Goal: Transaction & Acquisition: Purchase product/service

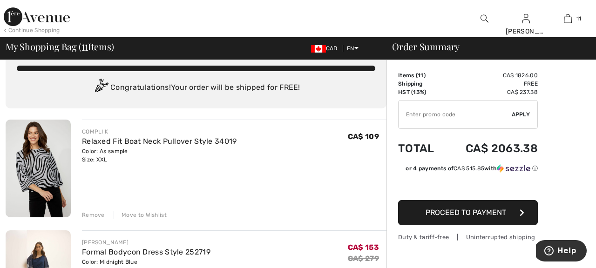
scroll to position [19, 0]
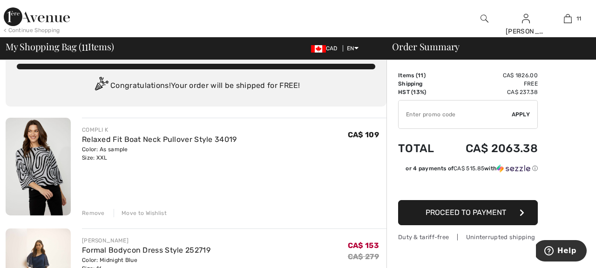
click at [91, 213] on div "Remove" at bounding box center [93, 213] width 23 height 8
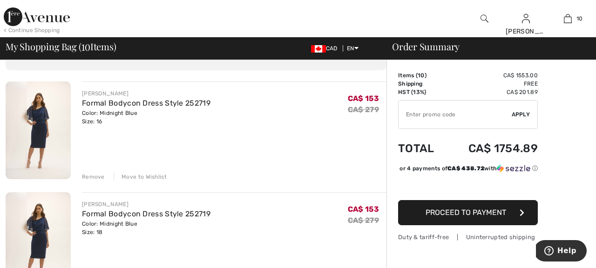
scroll to position [56, 0]
click at [141, 105] on link "Formal Bodycon Dress Style 252719" at bounding box center [146, 102] width 129 height 9
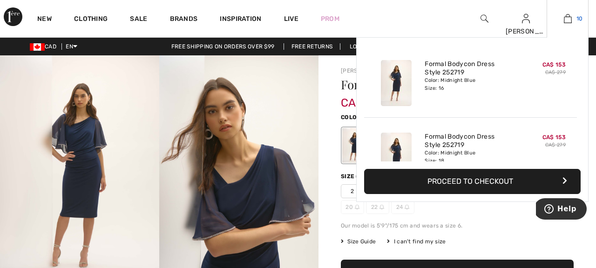
click at [569, 20] on img at bounding box center [568, 18] width 8 height 11
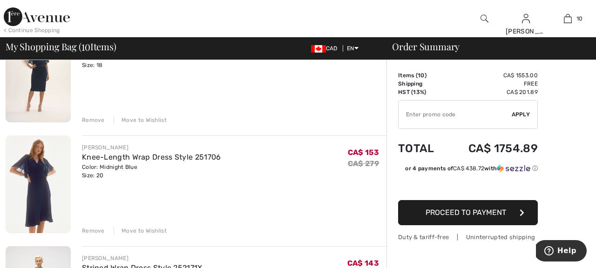
scroll to position [224, 0]
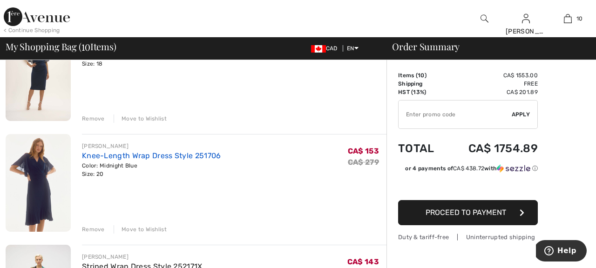
click at [206, 156] on link "Knee-Length Wrap Dress Style 251706" at bounding box center [151, 155] width 139 height 9
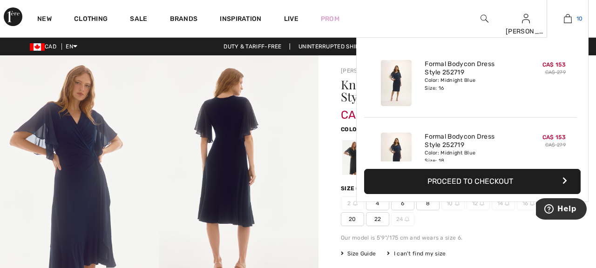
click at [569, 16] on img at bounding box center [568, 18] width 8 height 11
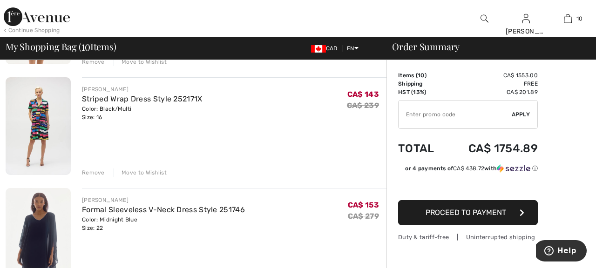
scroll to position [410, 0]
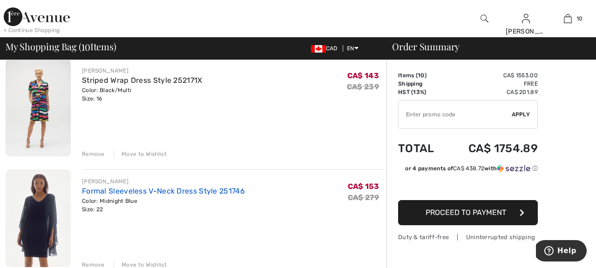
click at [222, 193] on link "Formal Sleeveless V-Neck Dress Style 251746" at bounding box center [163, 191] width 163 height 9
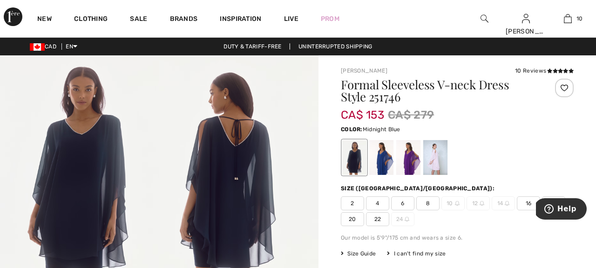
click at [552, 198] on span "18" at bounding box center [553, 204] width 23 height 14
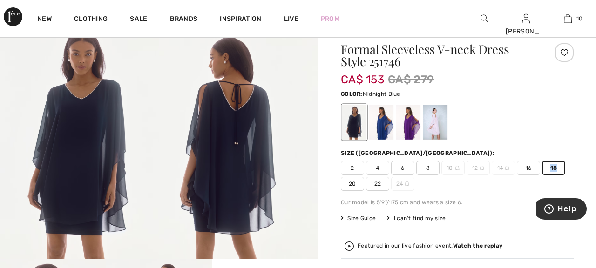
scroll to position [37, 0]
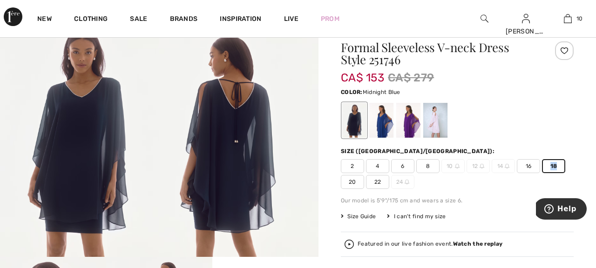
click at [556, 166] on span "18" at bounding box center [553, 166] width 23 height 14
click at [532, 166] on span "16" at bounding box center [528, 166] width 23 height 14
click at [532, 168] on span "16" at bounding box center [528, 166] width 23 height 14
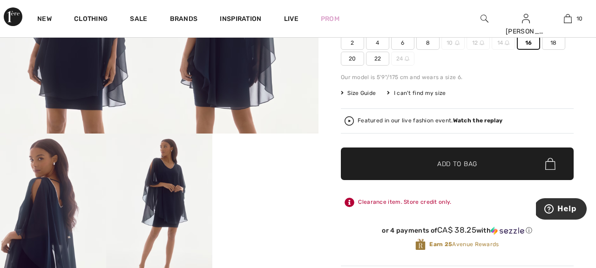
scroll to position [205, 0]
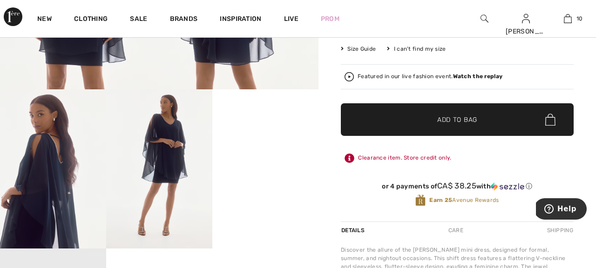
click at [466, 120] on span "Add to Bag" at bounding box center [457, 120] width 40 height 10
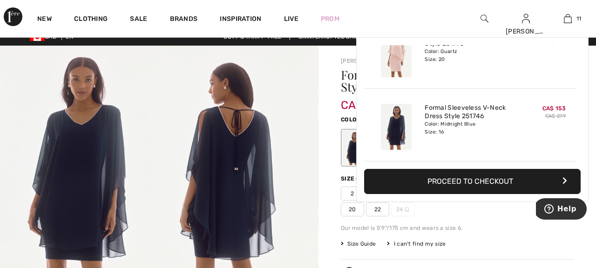
scroll to position [0, 0]
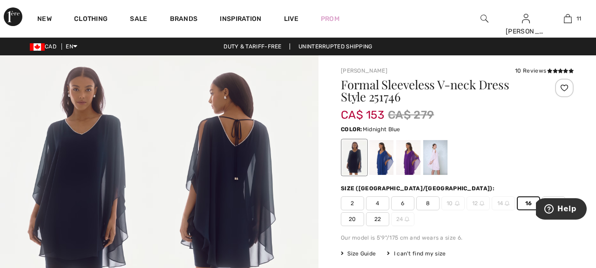
click at [524, 135] on div "Color: Midnight Blue" at bounding box center [457, 150] width 233 height 54
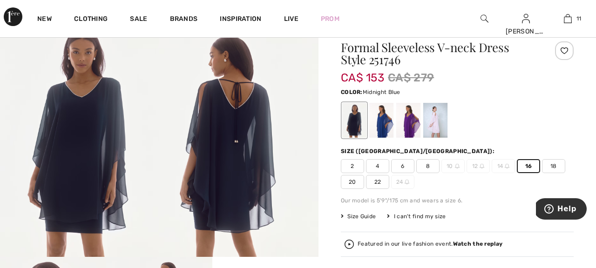
scroll to position [56, 0]
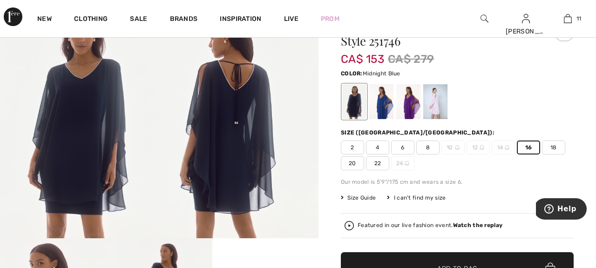
click at [553, 147] on span "18" at bounding box center [553, 148] width 23 height 14
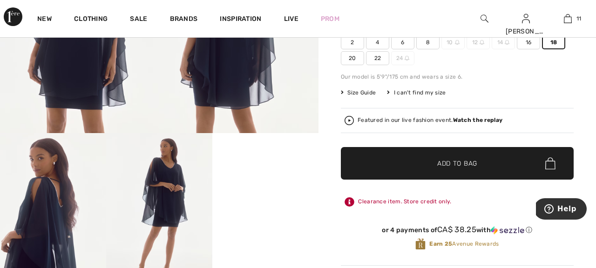
scroll to position [168, 0]
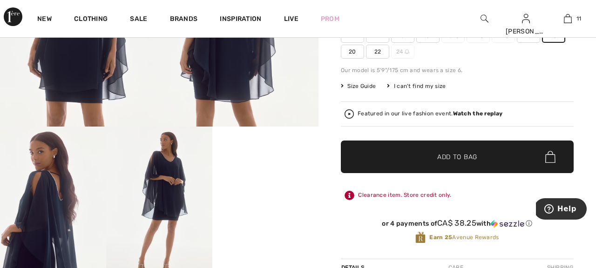
click at [467, 157] on span "Add to Bag" at bounding box center [457, 157] width 40 height 10
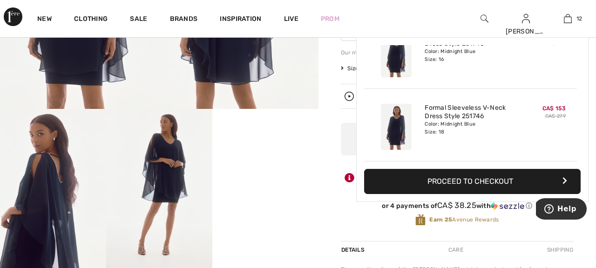
scroll to position [186, 0]
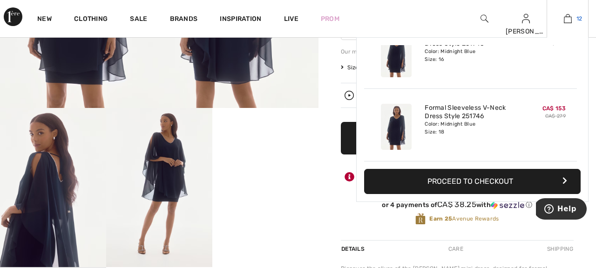
click at [568, 18] on img at bounding box center [568, 18] width 8 height 11
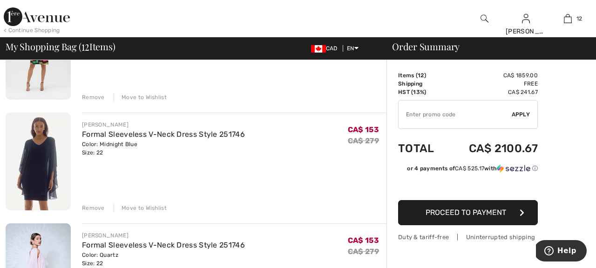
scroll to position [503, 0]
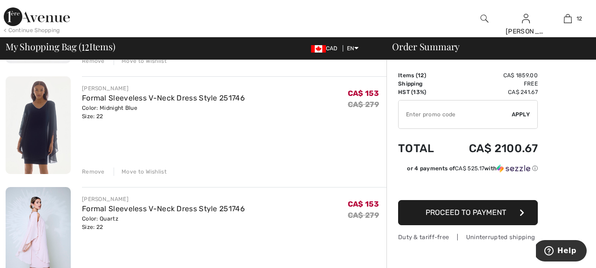
click at [85, 170] on div "Remove" at bounding box center [93, 172] width 23 height 8
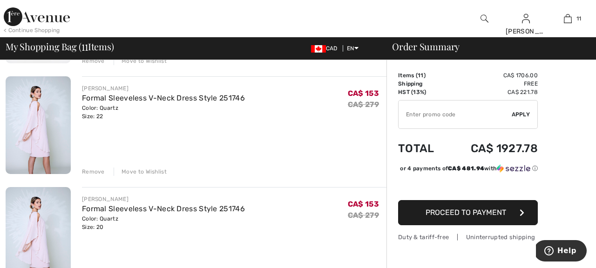
click at [85, 170] on div "Remove" at bounding box center [93, 172] width 23 height 8
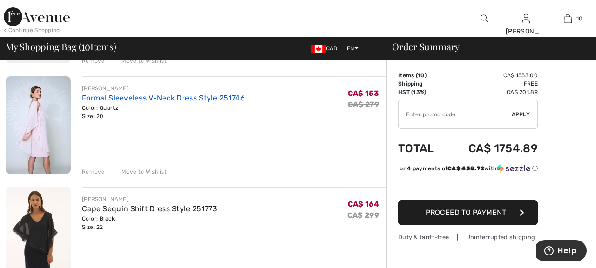
click at [211, 99] on link "Formal Sleeveless V-Neck Dress Style 251746" at bounding box center [163, 98] width 163 height 9
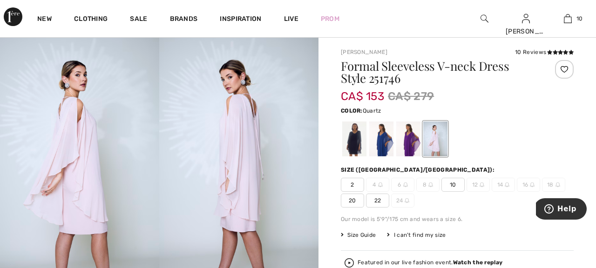
scroll to position [37, 0]
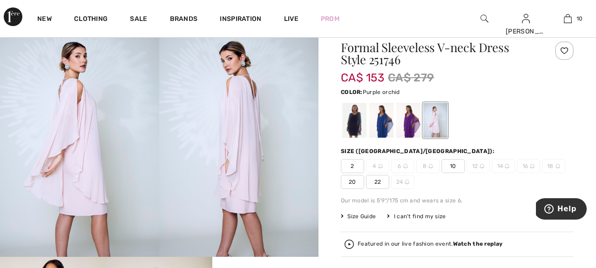
click at [406, 124] on div at bounding box center [408, 120] width 24 height 35
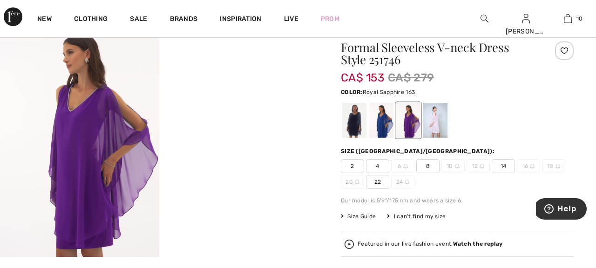
click at [383, 123] on div at bounding box center [381, 120] width 24 height 35
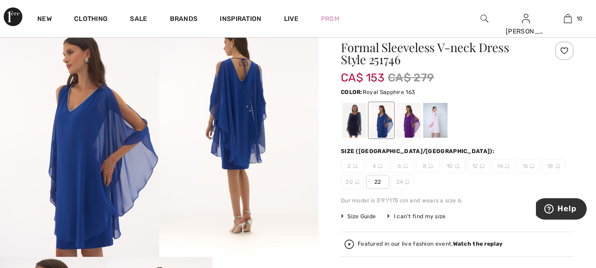
click at [383, 123] on div at bounding box center [381, 120] width 24 height 35
click at [355, 121] on div at bounding box center [354, 120] width 24 height 35
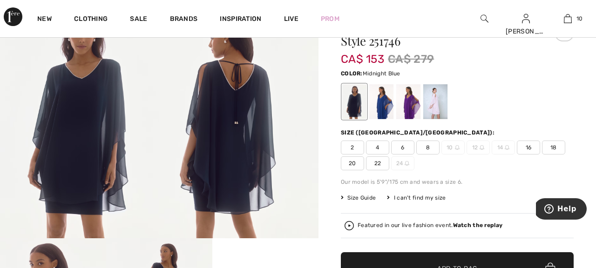
scroll to position [93, 0]
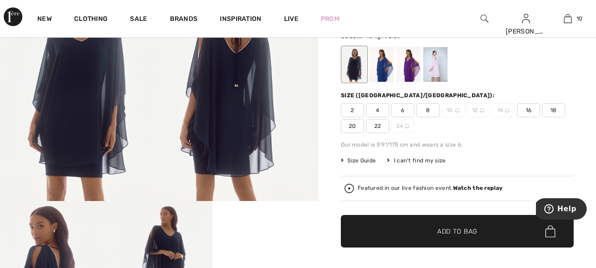
click at [527, 111] on span "16" at bounding box center [528, 110] width 23 height 14
click at [460, 236] on span "Add to Bag" at bounding box center [457, 232] width 40 height 10
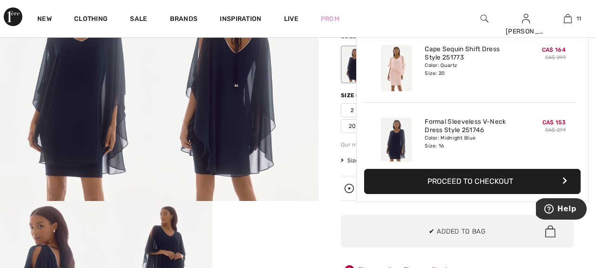
scroll to position [683, 0]
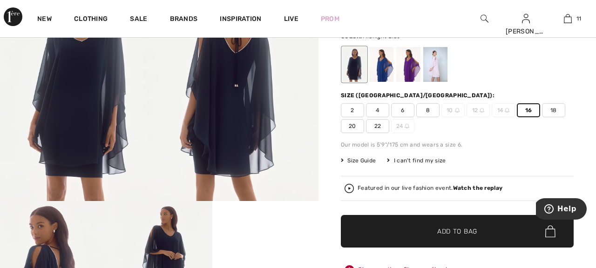
click at [556, 111] on span "18" at bounding box center [553, 110] width 23 height 14
click at [445, 229] on span "Add to Bag" at bounding box center [457, 232] width 40 height 10
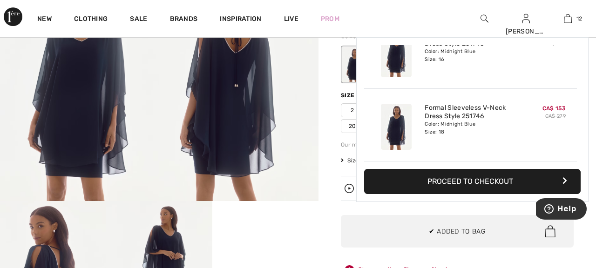
scroll to position [112, 0]
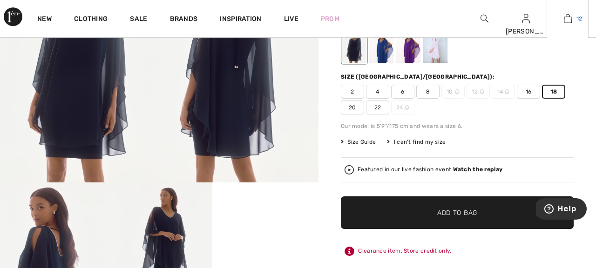
click at [578, 19] on span "12" at bounding box center [580, 18] width 6 height 8
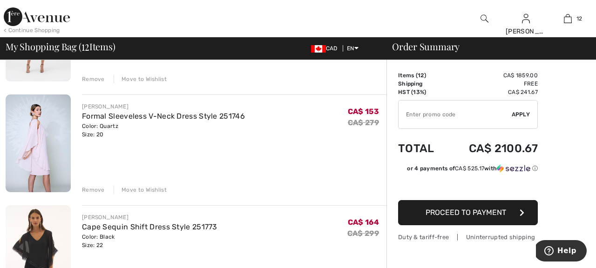
scroll to position [484, 0]
click at [184, 117] on link "Formal Sleeveless V-Neck Dress Style 251746" at bounding box center [163, 116] width 163 height 9
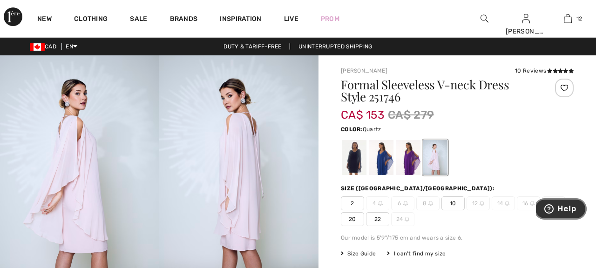
drag, startPoint x: 566, startPoint y: 204, endPoint x: 548, endPoint y: 142, distance: 65.0
click at [548, 198] on html "Help" at bounding box center [561, 209] width 51 height 23
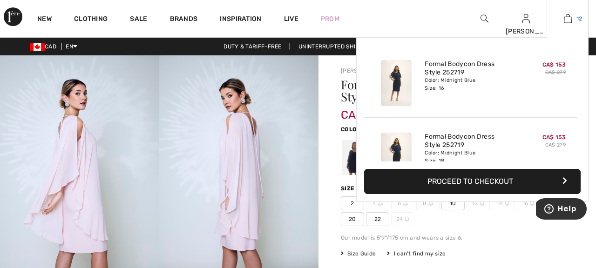
click at [568, 20] on img at bounding box center [568, 18] width 8 height 11
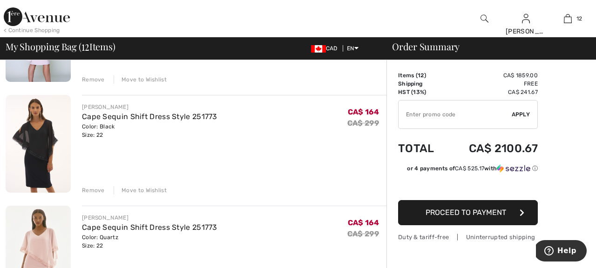
scroll to position [596, 0]
click at [97, 190] on div "Remove" at bounding box center [93, 189] width 23 height 8
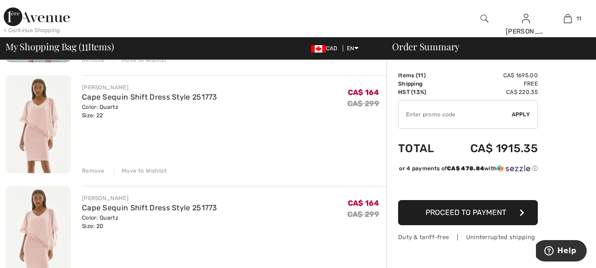
scroll to position [634, 0]
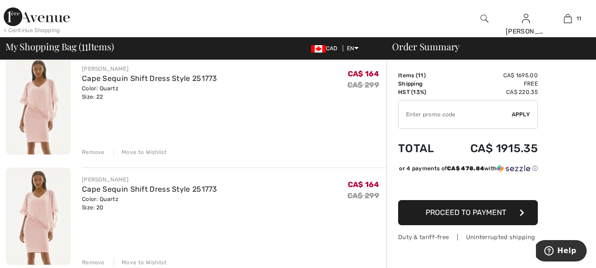
click at [91, 149] on div "Remove" at bounding box center [93, 152] width 23 height 8
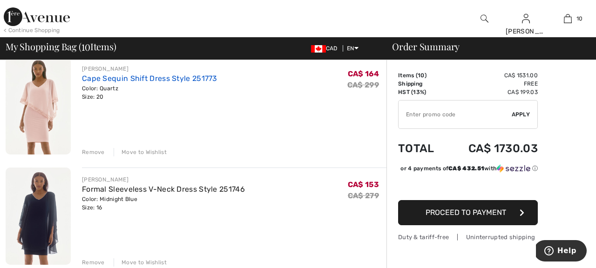
click at [165, 78] on link "Cape Sequin Shift Dress Style 251773" at bounding box center [150, 78] width 136 height 9
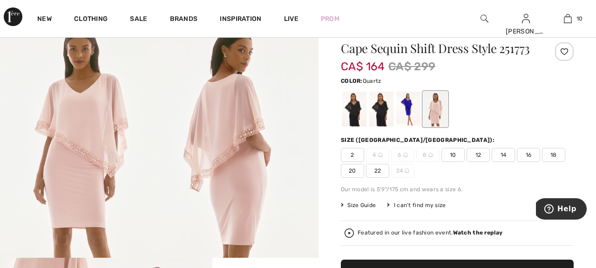
scroll to position [37, 0]
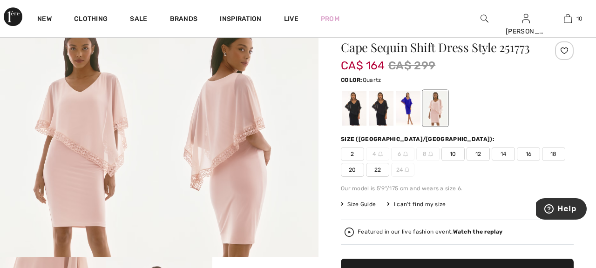
click at [557, 155] on span "18" at bounding box center [553, 154] width 23 height 14
click at [569, 241] on div "Featured in our live fashion event. Watch the replay" at bounding box center [457, 232] width 233 height 25
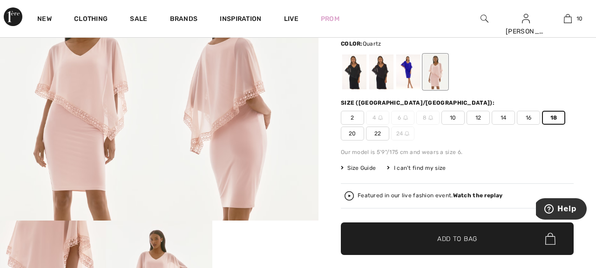
scroll to position [75, 0]
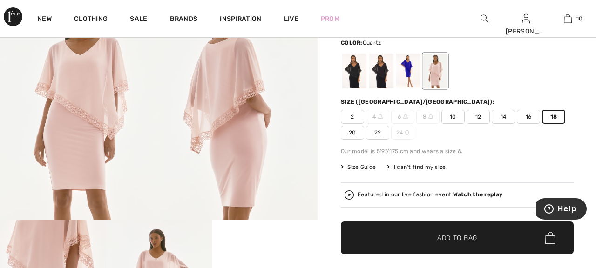
click at [437, 243] on span "✔ Added to Bag Add to Bag" at bounding box center [457, 238] width 233 height 33
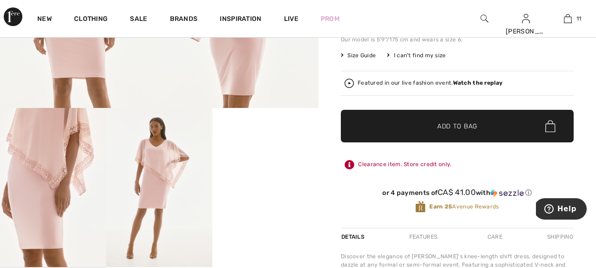
scroll to position [205, 0]
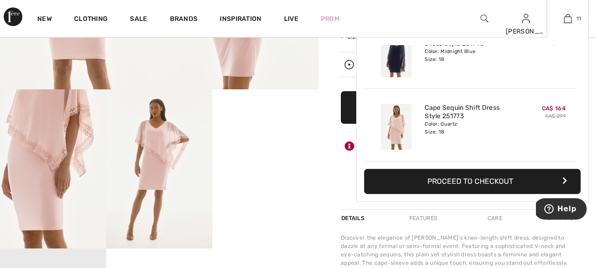
click at [574, 16] on link "11" at bounding box center [567, 18] width 41 height 11
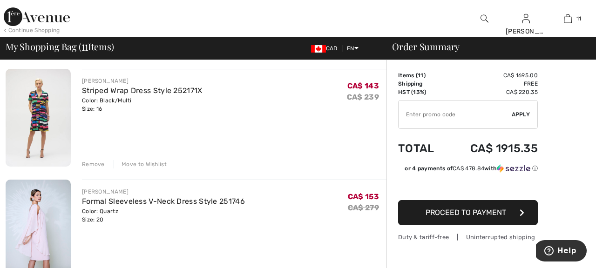
scroll to position [410, 0]
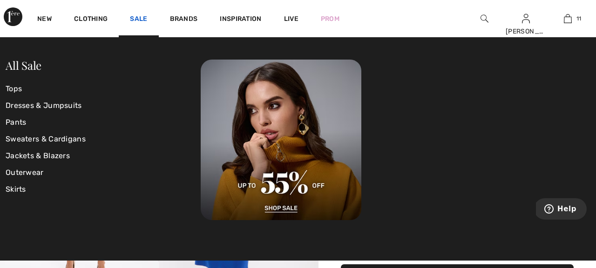
click at [137, 20] on link "Sale" at bounding box center [138, 20] width 17 height 10
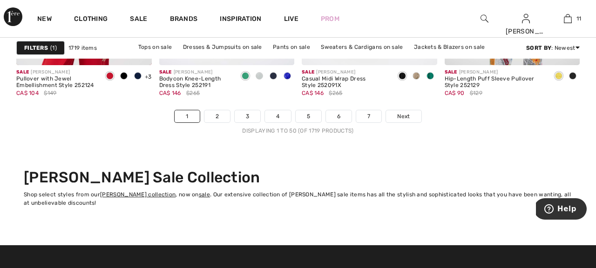
scroll to position [3894, 0]
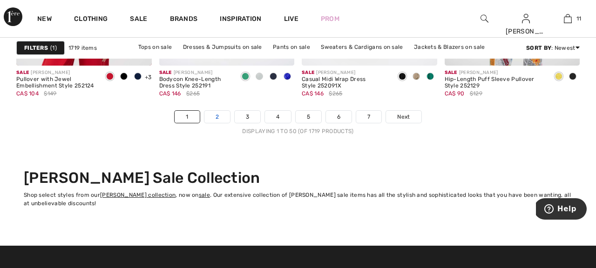
click at [218, 117] on link "2" at bounding box center [218, 117] width 26 height 12
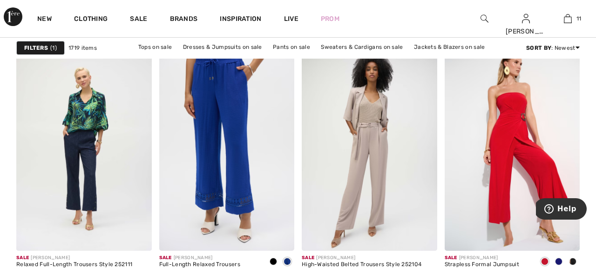
scroll to position [2851, 0]
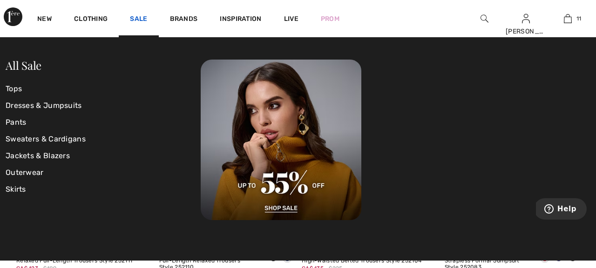
click at [135, 18] on link "Sale" at bounding box center [138, 20] width 17 height 10
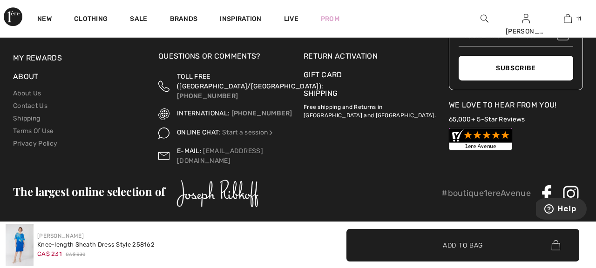
scroll to position [1313, 0]
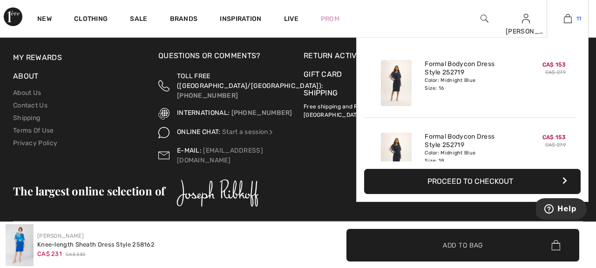
click at [576, 15] on link "11" at bounding box center [567, 18] width 41 height 11
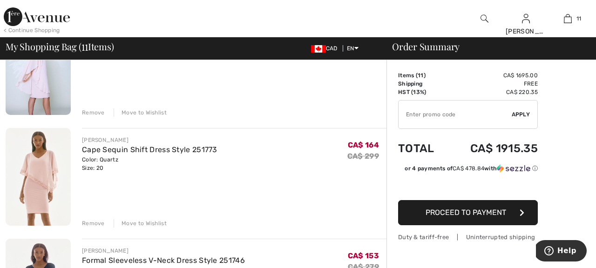
scroll to position [559, 0]
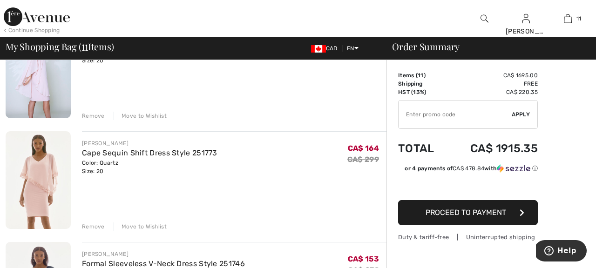
click at [94, 229] on div "Remove" at bounding box center [93, 227] width 23 height 8
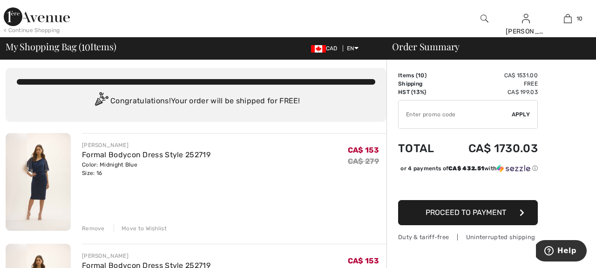
scroll to position [0, 0]
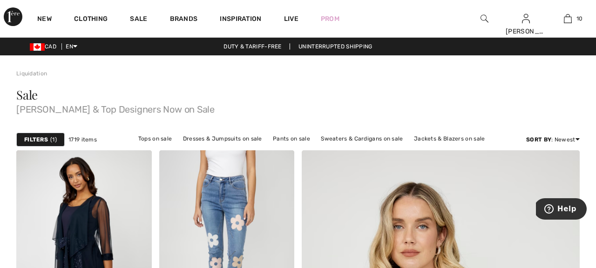
click at [483, 16] on img at bounding box center [485, 18] width 8 height 11
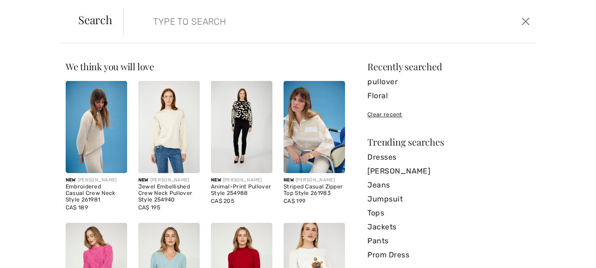
type input "s"
type input "dresses"
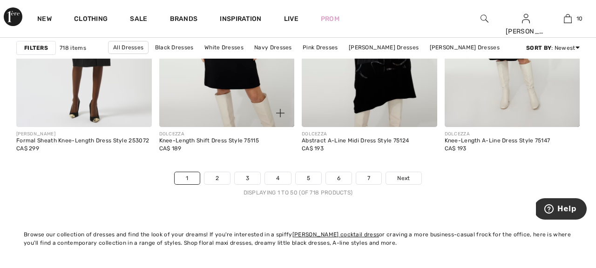
scroll to position [3820, 0]
click at [215, 180] on link "2" at bounding box center [218, 178] width 26 height 12
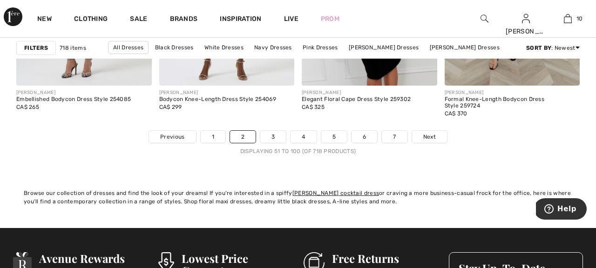
scroll to position [3876, 0]
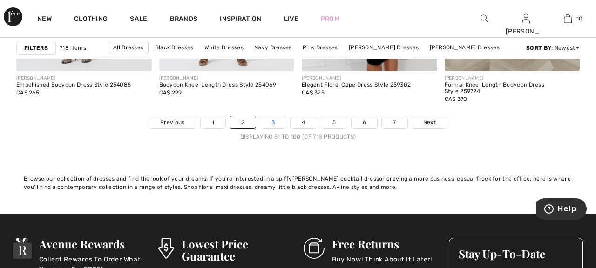
click at [269, 122] on link "3" at bounding box center [273, 122] width 26 height 12
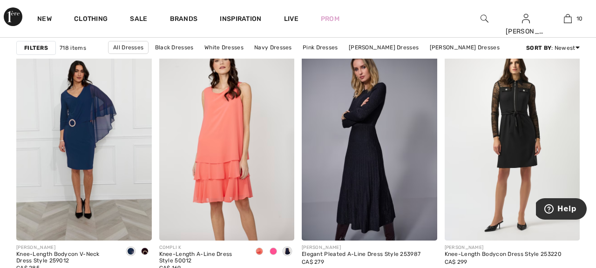
scroll to position [1453, 0]
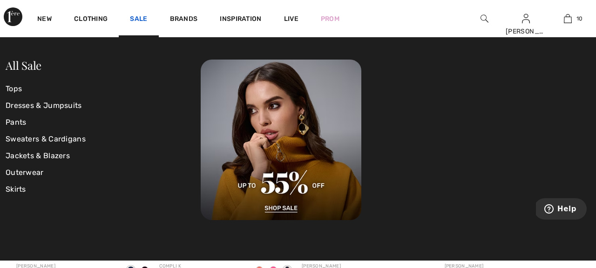
click at [135, 17] on link "Sale" at bounding box center [138, 20] width 17 height 10
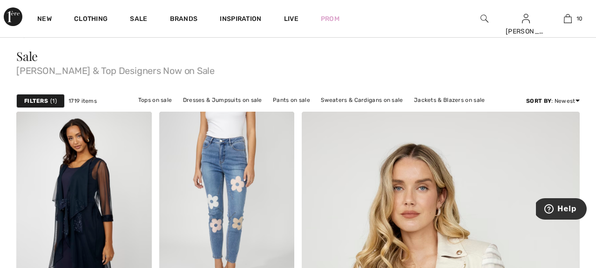
scroll to position [56, 0]
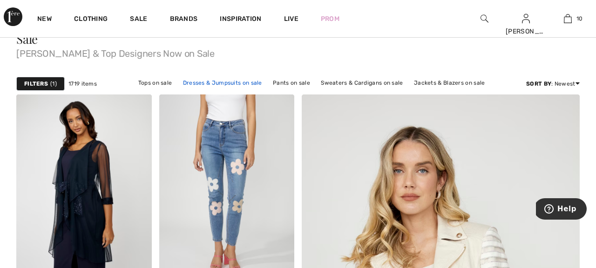
click at [186, 83] on link "Dresses & Jumpsuits on sale" at bounding box center [222, 83] width 89 height 12
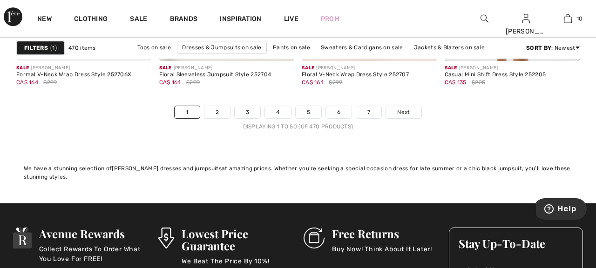
scroll to position [3876, 0]
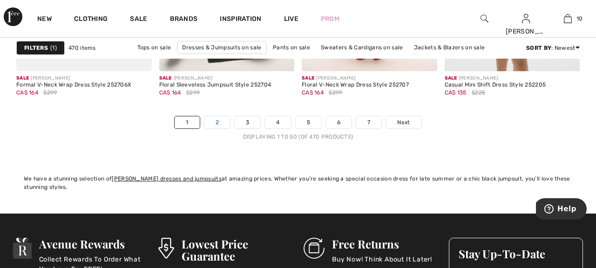
click at [217, 127] on link "2" at bounding box center [218, 122] width 26 height 12
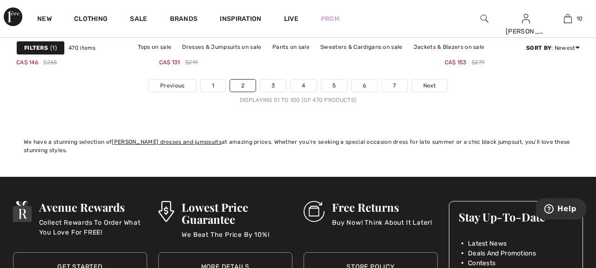
scroll to position [3913, 0]
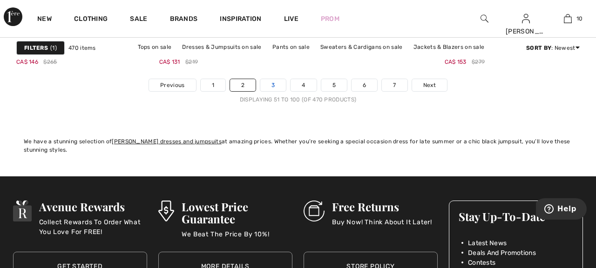
click at [273, 85] on link "3" at bounding box center [273, 85] width 26 height 12
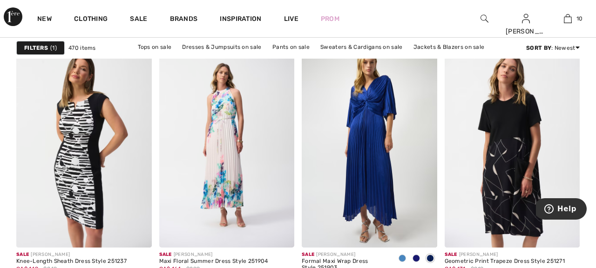
scroll to position [857, 0]
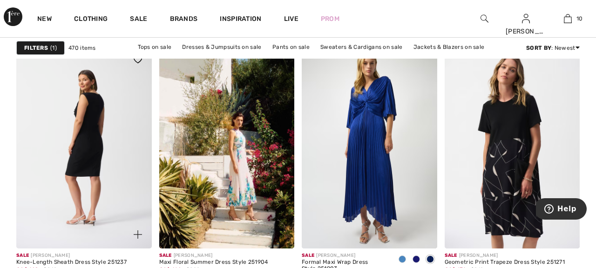
click at [82, 182] on img at bounding box center [84, 147] width 136 height 203
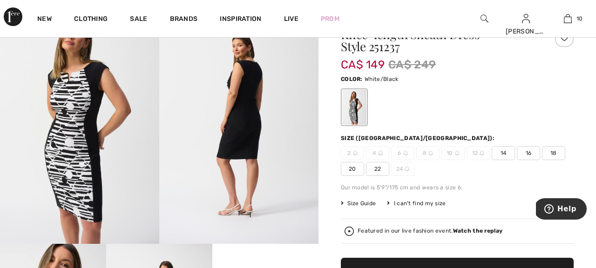
scroll to position [37, 0]
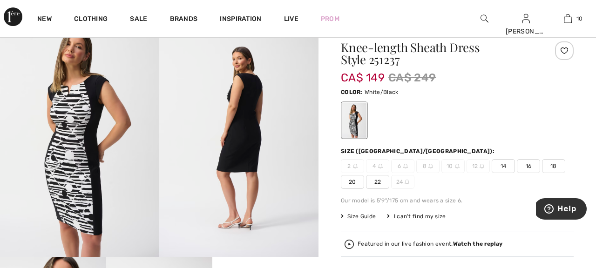
click at [553, 169] on span "18" at bounding box center [553, 166] width 23 height 14
click at [549, 164] on span "18" at bounding box center [553, 166] width 23 height 14
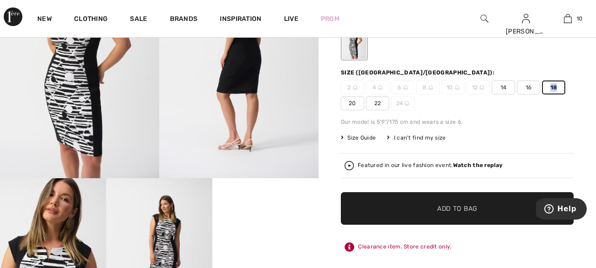
scroll to position [130, 0]
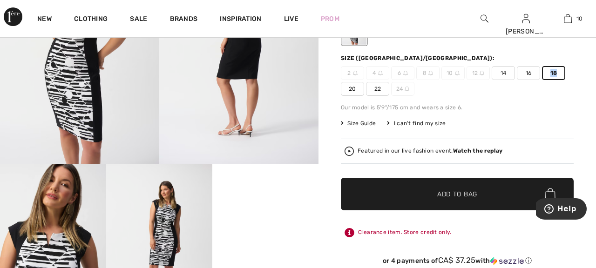
click at [473, 192] on span "Add to Bag" at bounding box center [457, 195] width 40 height 10
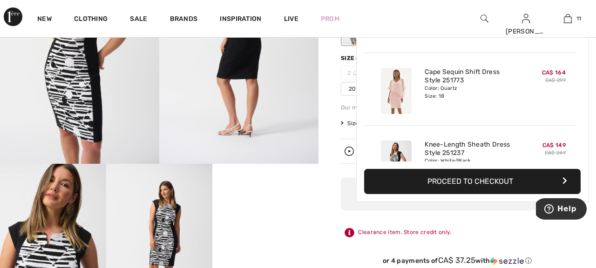
scroll to position [683, 0]
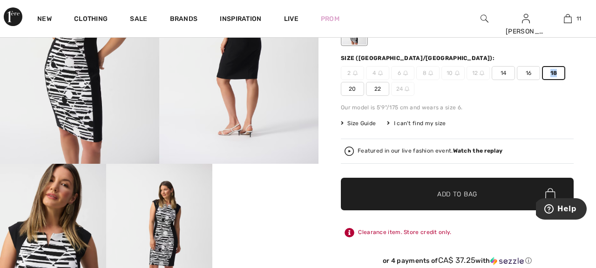
click at [328, 162] on div "[PERSON_NAME] 1 review 1 review Knee-length Sheath Dress Style 251237 CA$ 149 C…" at bounding box center [458, 235] width 278 height 620
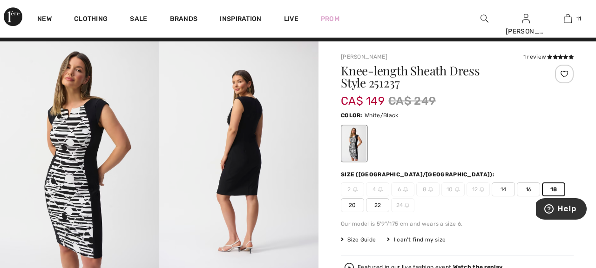
scroll to position [0, 0]
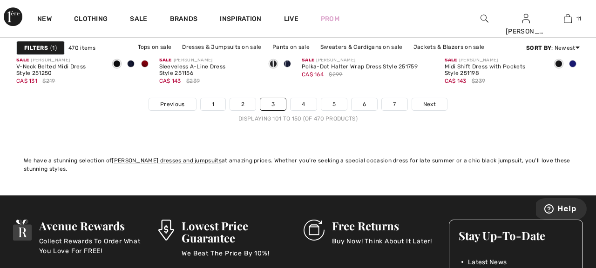
scroll to position [3894, 0]
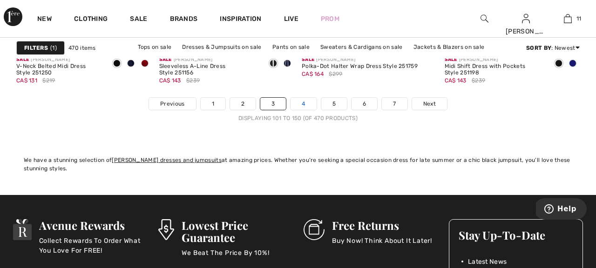
click at [302, 106] on link "4" at bounding box center [304, 104] width 26 height 12
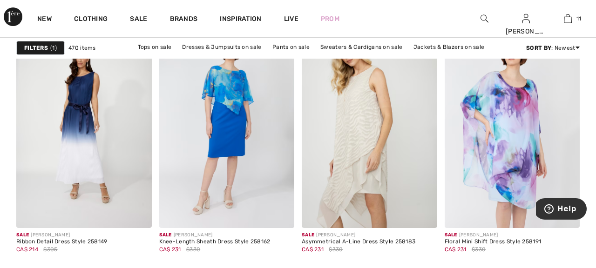
scroll to position [3205, 0]
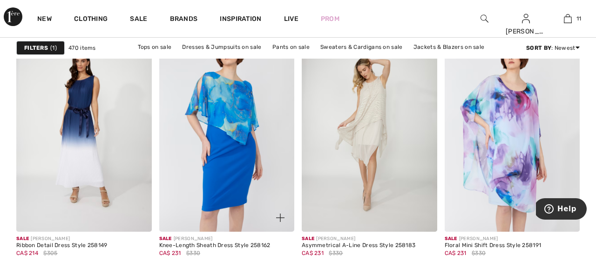
click at [217, 147] on img at bounding box center [227, 130] width 136 height 203
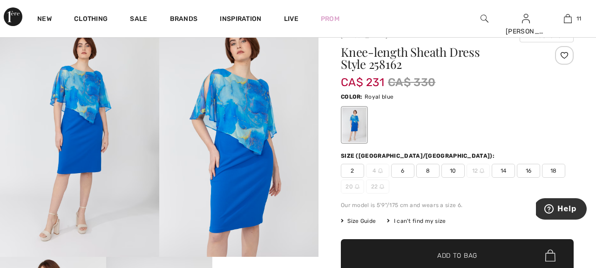
scroll to position [56, 0]
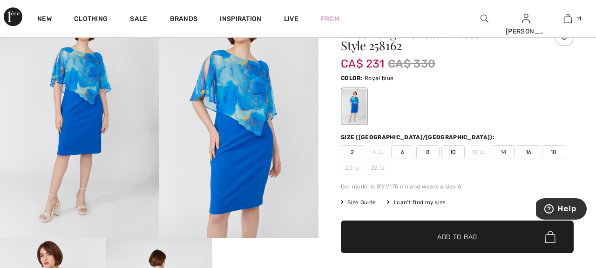
click at [554, 152] on span "18" at bounding box center [553, 152] width 23 height 14
click at [470, 239] on span "Add to Bag" at bounding box center [457, 237] width 40 height 10
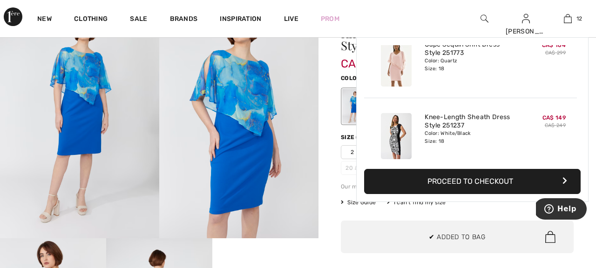
scroll to position [756, 0]
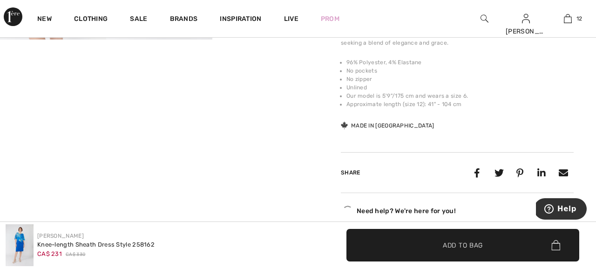
scroll to position [429, 0]
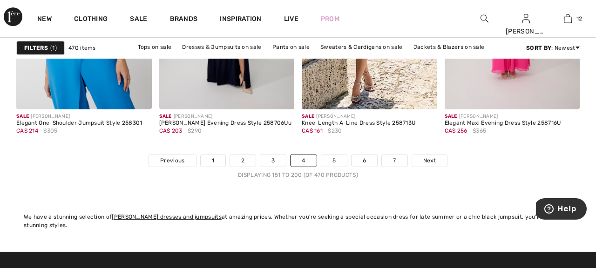
scroll to position [3839, 0]
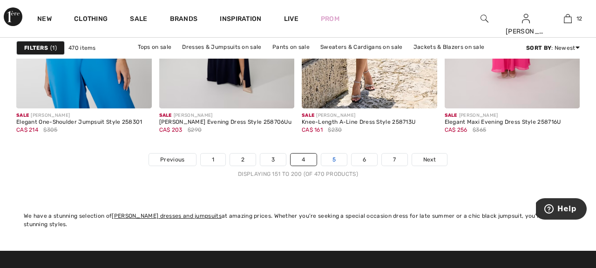
click at [340, 159] on link "5" at bounding box center [334, 160] width 26 height 12
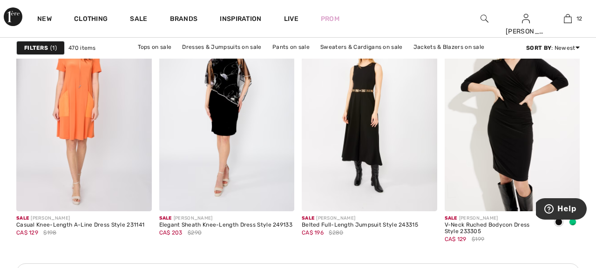
scroll to position [913, 0]
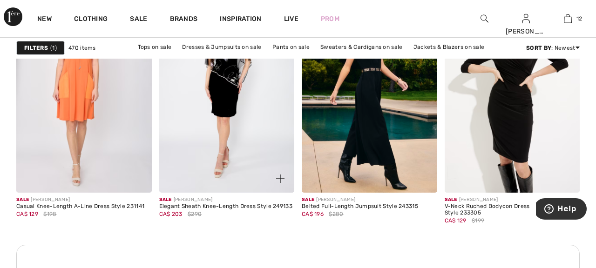
click at [194, 211] on span "$290" at bounding box center [195, 214] width 14 height 8
click at [280, 181] on img at bounding box center [280, 179] width 8 height 8
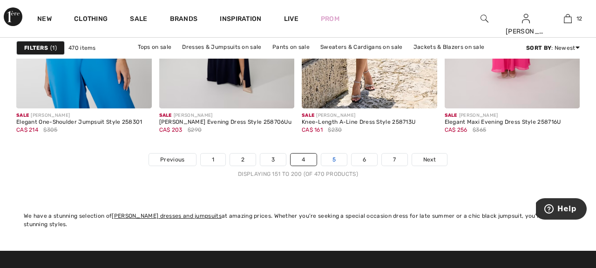
click at [334, 163] on link "5" at bounding box center [334, 160] width 26 height 12
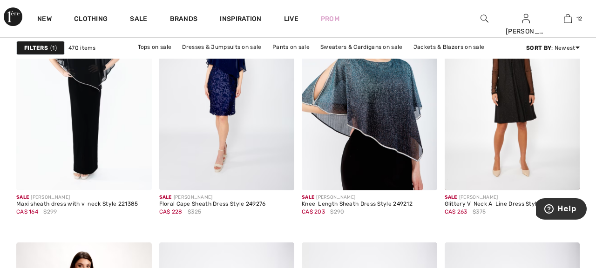
scroll to position [1286, 0]
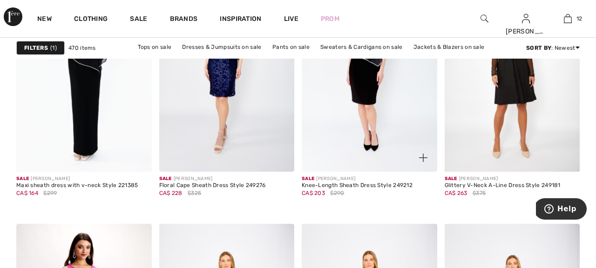
click at [323, 194] on span "CA$ 203" at bounding box center [313, 193] width 23 height 7
click at [402, 162] on div at bounding box center [418, 152] width 39 height 39
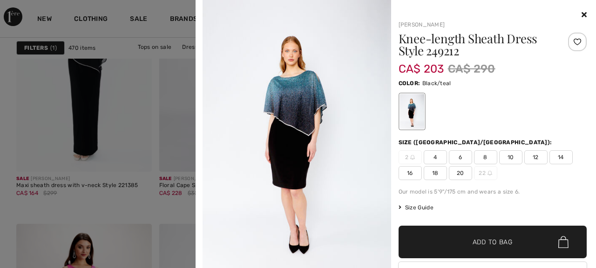
click at [433, 175] on span "18" at bounding box center [435, 173] width 23 height 14
click at [459, 245] on span "✔ Added to Bag" at bounding box center [478, 243] width 57 height 10
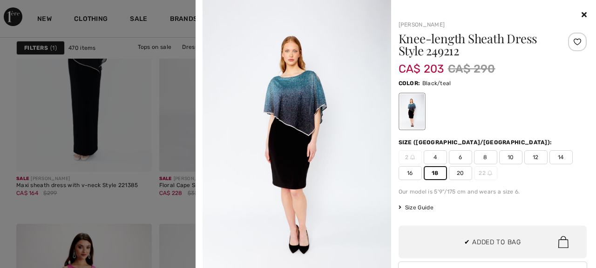
scroll to position [828, 0]
click at [415, 175] on span "16" at bounding box center [410, 173] width 23 height 14
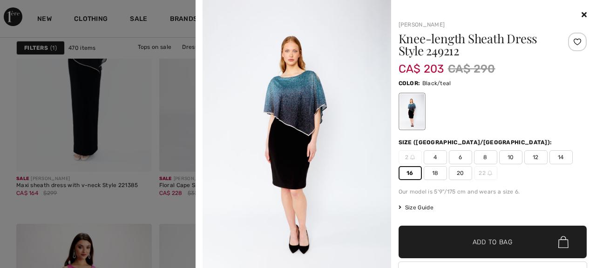
click at [457, 239] on span "✔ Added to Bag" at bounding box center [478, 243] width 57 height 10
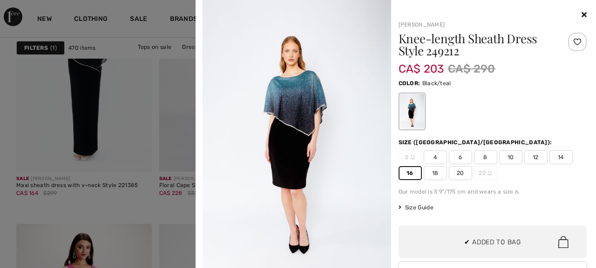
scroll to position [901, 0]
click at [120, 148] on div at bounding box center [298, 134] width 596 height 268
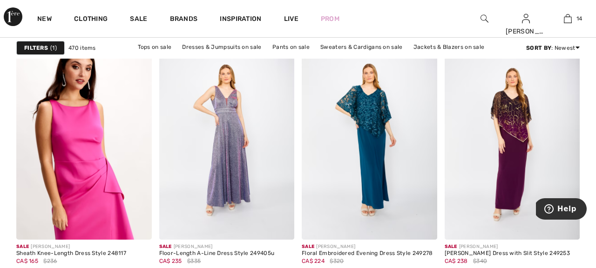
scroll to position [1472, 0]
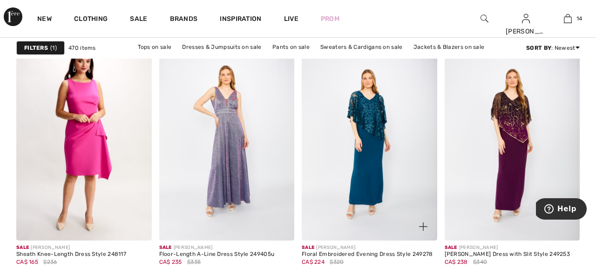
click at [328, 182] on img at bounding box center [370, 139] width 136 height 203
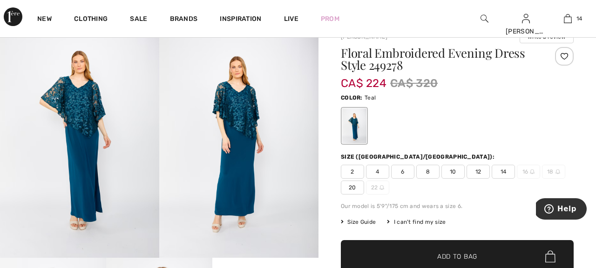
scroll to position [37, 0]
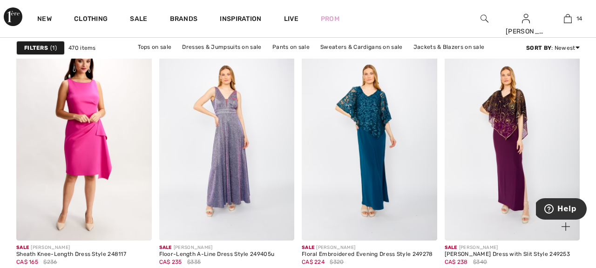
click at [511, 171] on img at bounding box center [513, 139] width 136 height 203
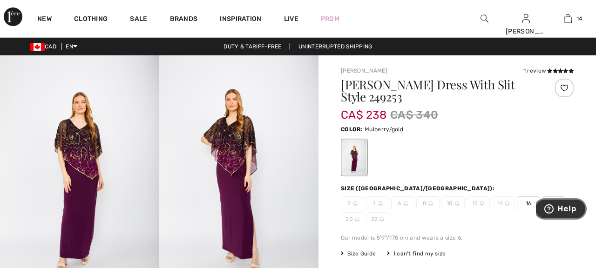
click at [552, 212] on icon "Help" at bounding box center [549, 209] width 9 height 9
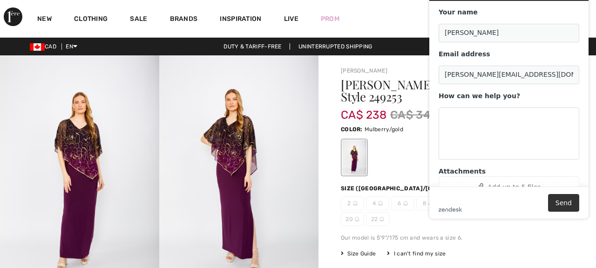
click at [538, 241] on div "Our model is 5'9"/175 cm and wears a size 6." at bounding box center [457, 238] width 233 height 8
click at [538, 240] on div "Our model is 5'9"/175 cm and wears a size 6." at bounding box center [457, 238] width 233 height 8
click at [492, 250] on div "Size Guide I can't find my size Select Size CAN 2 - Sold Out CAN 4 - Sold Out C…" at bounding box center [457, 254] width 233 height 8
click at [387, 165] on div at bounding box center [457, 157] width 233 height 39
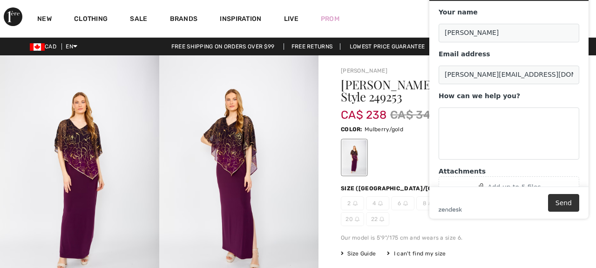
click at [309, 180] on img at bounding box center [238, 174] width 159 height 239
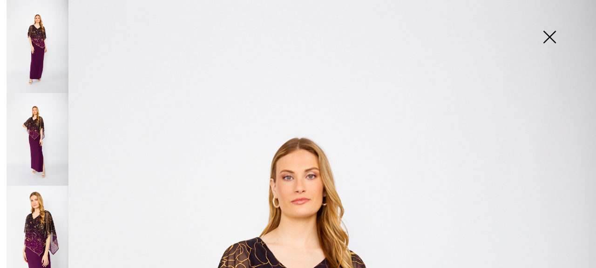
click at [549, 34] on img at bounding box center [549, 38] width 47 height 48
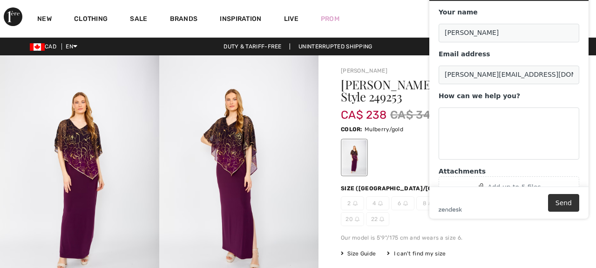
click at [360, 155] on div at bounding box center [354, 157] width 24 height 35
click at [471, 246] on div "Maxi Sheath Dress With Slit Style 249253 CA$ 238 CA$ 340 Color: Mulberry/gold S…" at bounding box center [457, 224] width 233 height 291
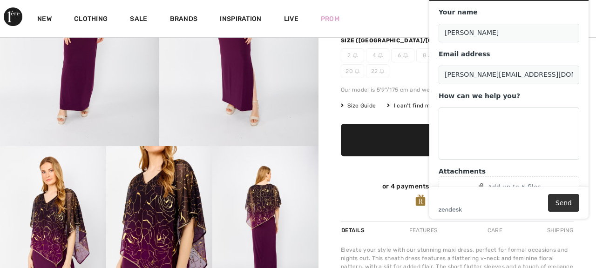
scroll to position [149, 0]
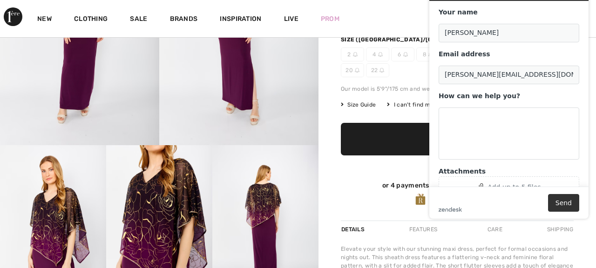
click at [401, 151] on span "✔ Added to Bag Add to Bag" at bounding box center [457, 139] width 233 height 33
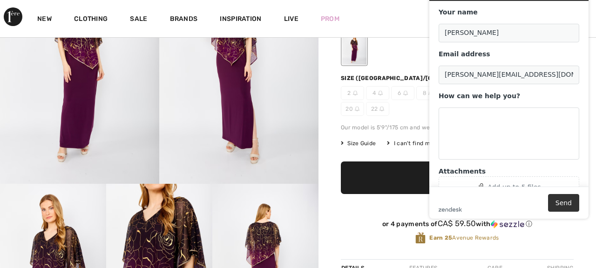
scroll to position [110, 0]
click at [378, 174] on span "✔ Added to Bag Add to Bag" at bounding box center [457, 178] width 233 height 33
click at [335, 98] on div "Frank Lyman 1 review 1 review Maxi Sheath Dress With Slit Style 249253 CA$ 238 …" at bounding box center [458, 222] width 278 height 555
click div "New Clothing Sale Brands Inspiration Live Prom marta Hi, marta! 80 Reward point…"
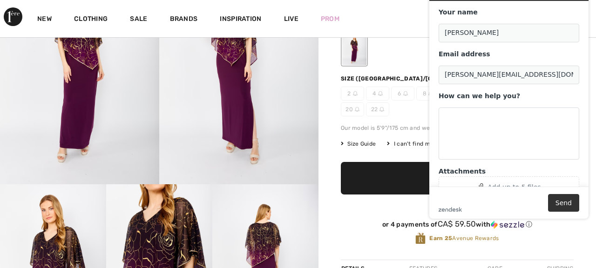
click div "Frank Lyman 1 review 1 review Maxi Sheath Dress With Slit Style 249253 CA$ 238 …"
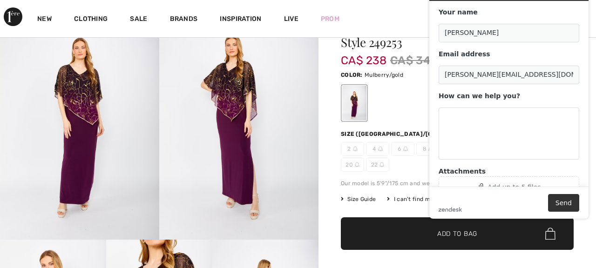
scroll to position [54, 0]
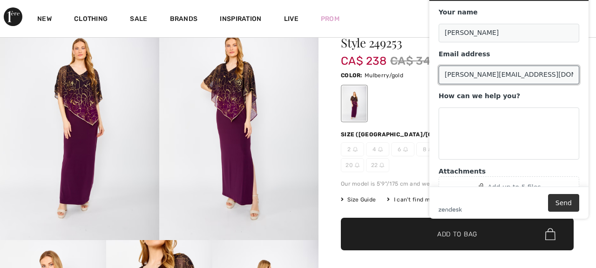
click input "marta.novak2023@gmail.com"
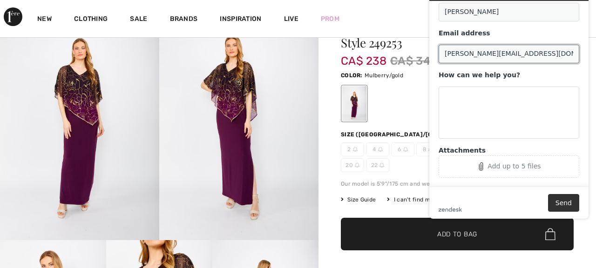
scroll to position [32, 0]
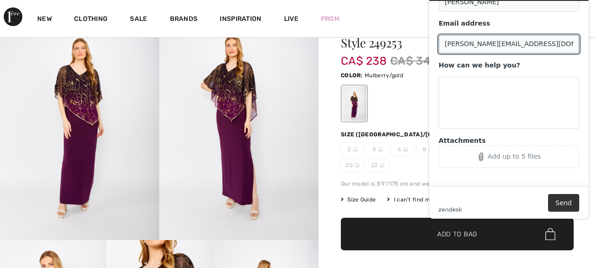
click div "Leave us a message Your name marta novak Email address marta.novak2023@gmail.co…"
click div "New Clothing Sale Brands Inspiration Live Prom marta Hi, marta! 80 Reward point…"
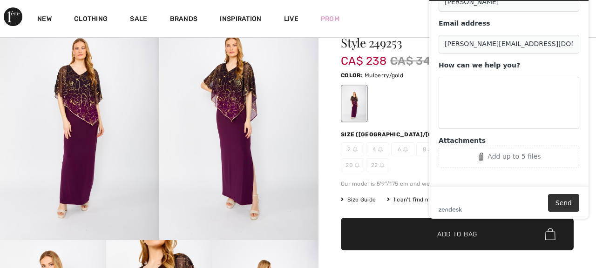
click div "Frank Lyman 1 review 1 review Maxi Sheath Dress With Slit Style 249253 CA$ 238 …"
click icon "zendesk .cls-1{fill:#03363d;}"
click div
click span "✔ Added to Bag Add to Bag"
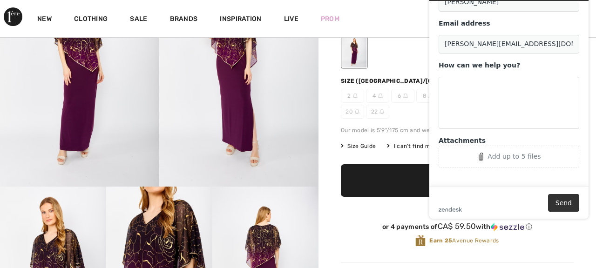
scroll to position [110, 0]
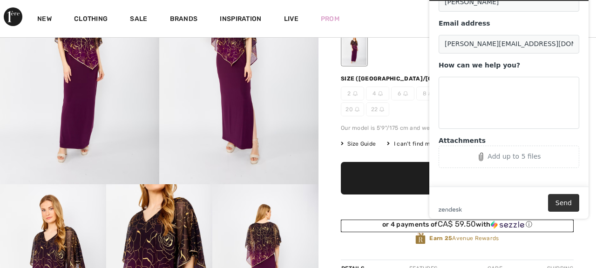
click div "or 4 payments of CA$ 59.50 with ⓘ"
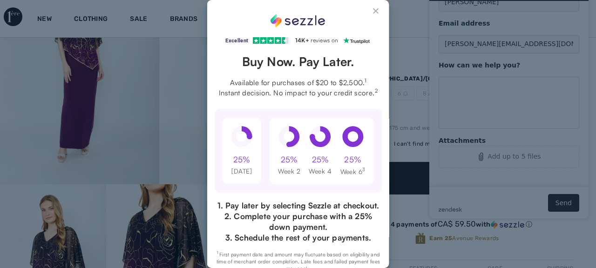
scroll to position [0, 0]
click button "Close Sezzle Modal"
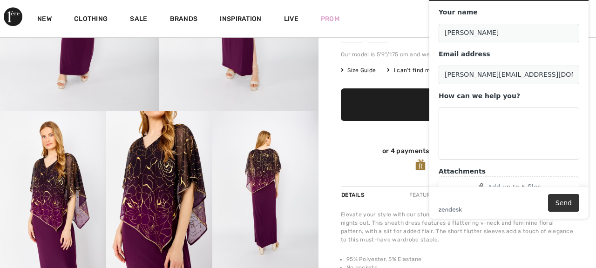
click div "New Clothing Sale Brands Inspiration Live Prom marta Hi, marta! 80 Reward point…"
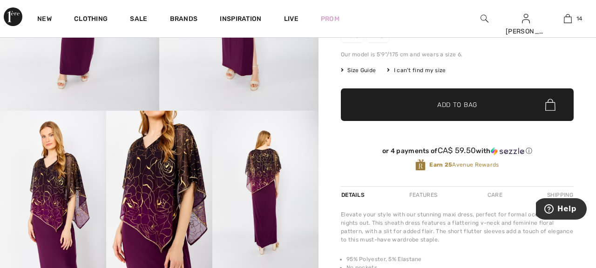
click at [562, 62] on div "[PERSON_NAME] Dress With Slit Style 249253 CA$ 238 CA$ 340 Color: Mulberry/gold…" at bounding box center [457, 40] width 233 height 291
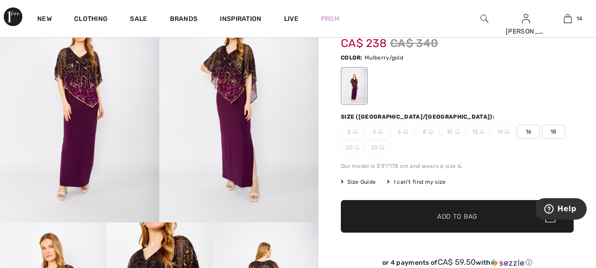
scroll to position [53, 0]
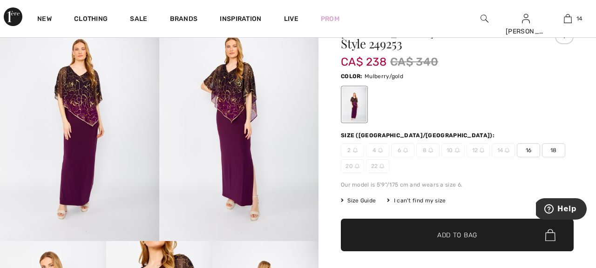
click at [526, 154] on span "16" at bounding box center [528, 150] width 23 height 14
click at [489, 235] on span "✔ Added to Bag Add to Bag" at bounding box center [457, 235] width 233 height 33
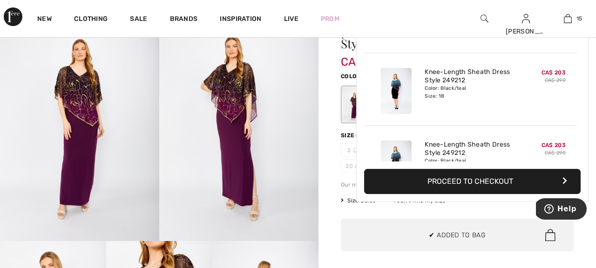
scroll to position [974, 0]
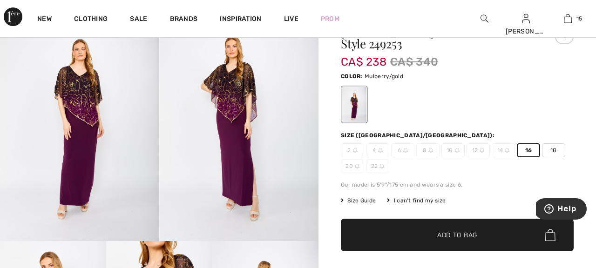
click at [563, 149] on span "18" at bounding box center [553, 150] width 23 height 14
click at [460, 233] on span "Add to Bag" at bounding box center [457, 236] width 40 height 10
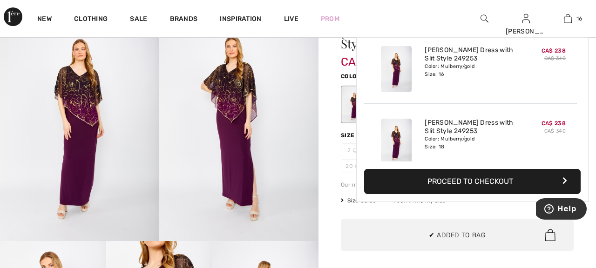
scroll to position [1046, 0]
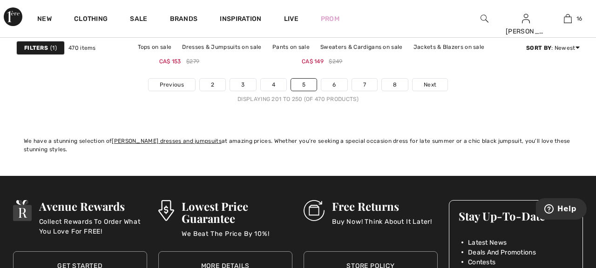
scroll to position [3932, 0]
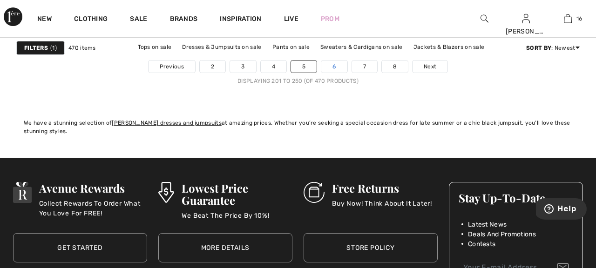
click at [330, 63] on link "6" at bounding box center [334, 67] width 26 height 12
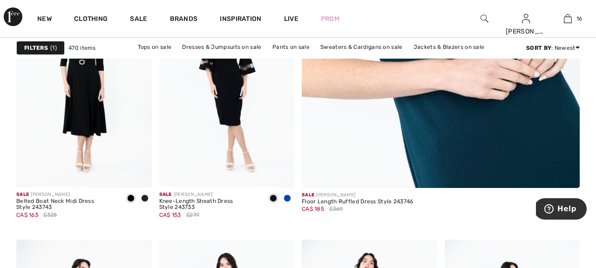
scroll to position [410, 0]
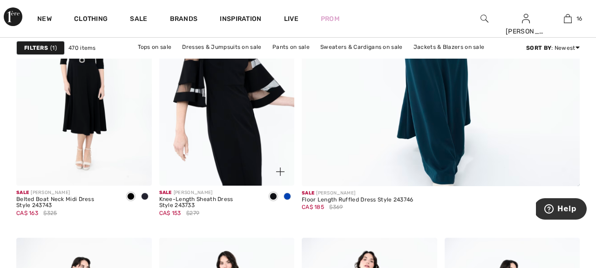
click at [240, 148] on img at bounding box center [227, 84] width 136 height 203
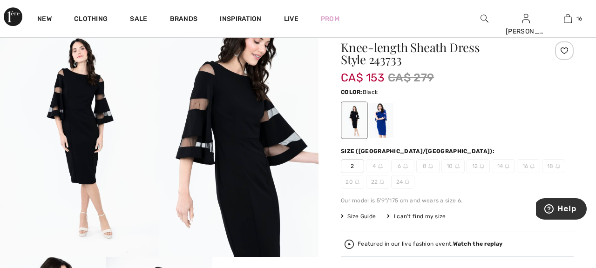
scroll to position [56, 0]
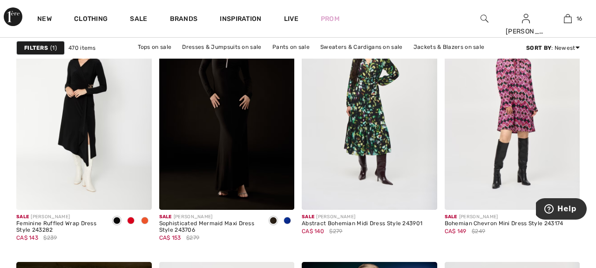
scroll to position [1248, 0]
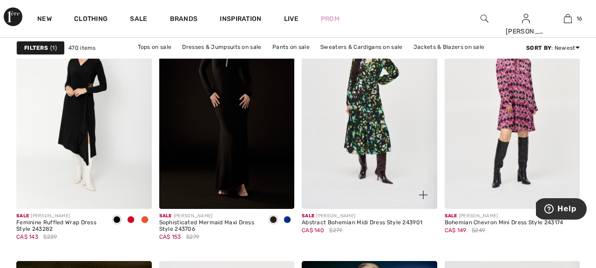
click at [331, 226] on div "Abstract Bohemian Midi Dress Style 243901" at bounding box center [362, 223] width 121 height 7
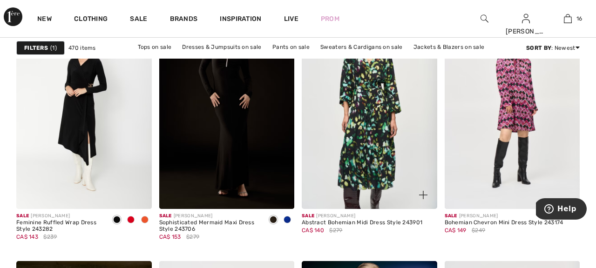
click at [361, 157] on img at bounding box center [370, 107] width 136 height 203
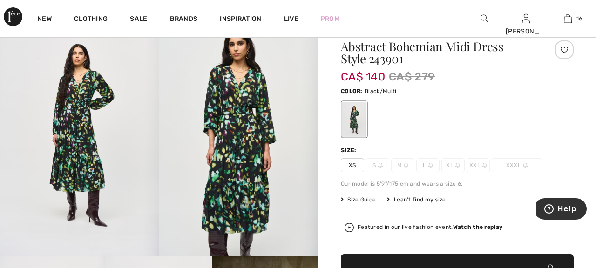
scroll to position [56, 0]
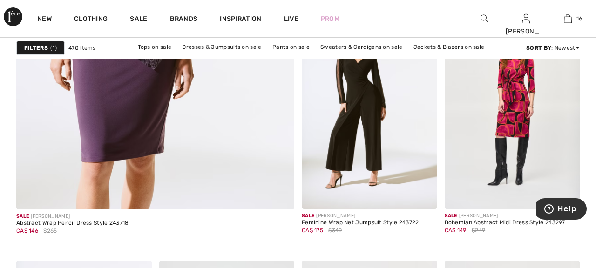
scroll to position [2366, 0]
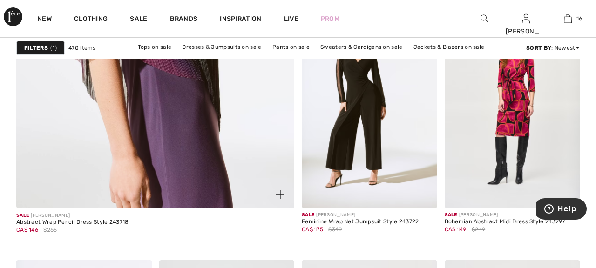
click at [82, 166] on img at bounding box center [155, 0] width 334 height 501
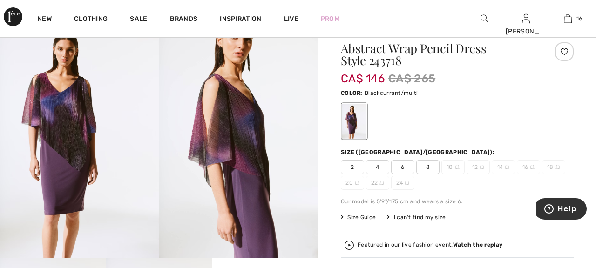
scroll to position [56, 0]
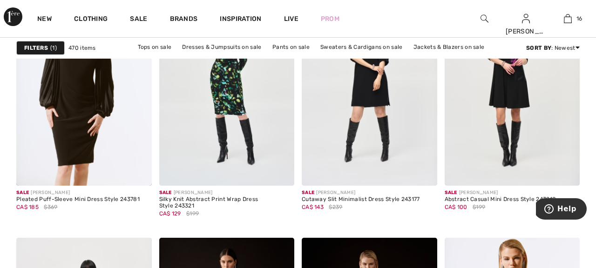
scroll to position [2646, 0]
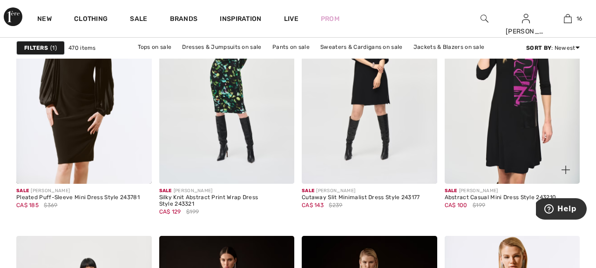
click at [485, 150] on img at bounding box center [513, 82] width 136 height 203
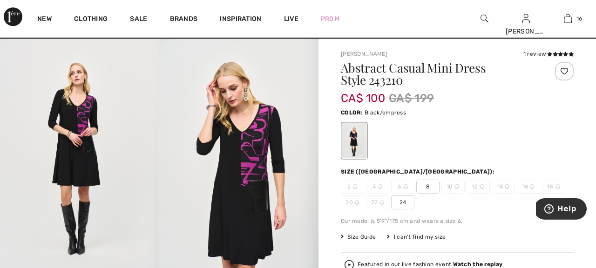
scroll to position [19, 0]
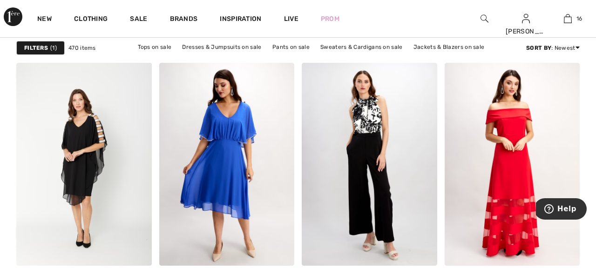
scroll to position [3168, 0]
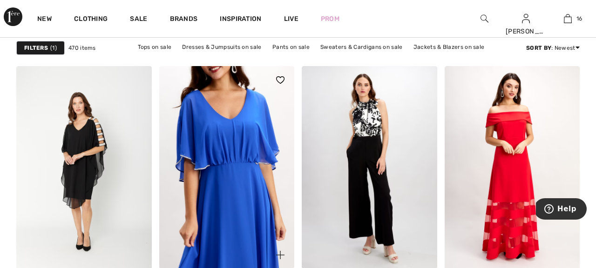
click at [198, 169] on img at bounding box center [227, 167] width 136 height 203
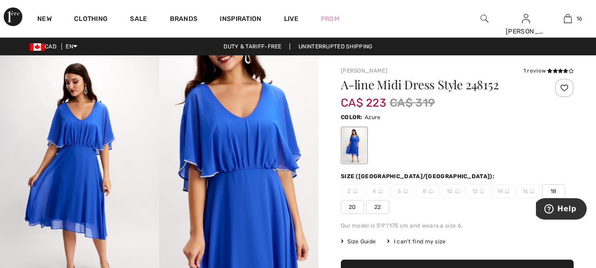
click at [554, 192] on span "18" at bounding box center [553, 191] width 23 height 14
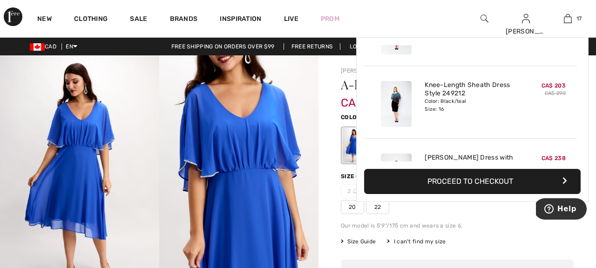
scroll to position [1119, 0]
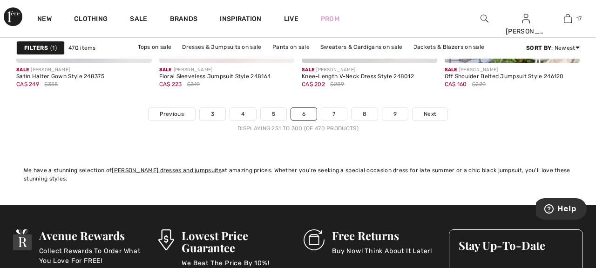
scroll to position [3894, 0]
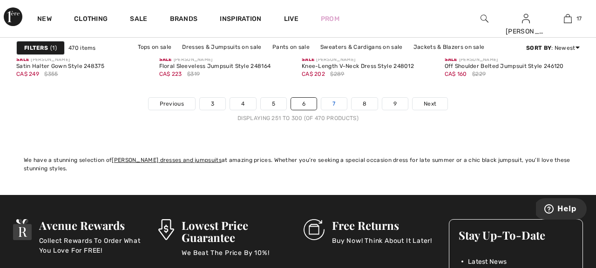
click at [337, 105] on link "7" at bounding box center [333, 104] width 25 height 12
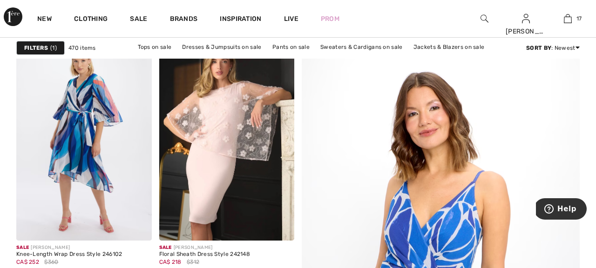
scroll to position [93, 0]
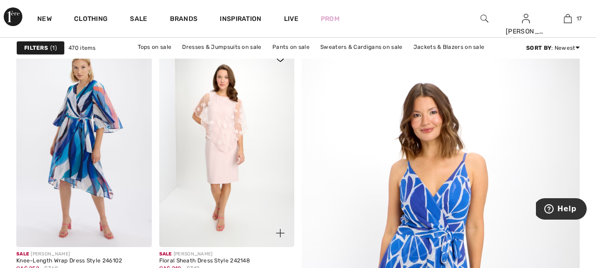
click at [216, 183] on img at bounding box center [227, 145] width 136 height 203
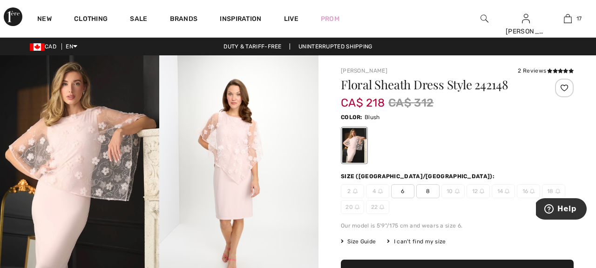
scroll to position [19, 0]
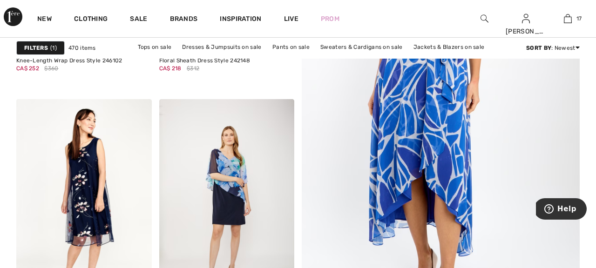
scroll to position [280, 0]
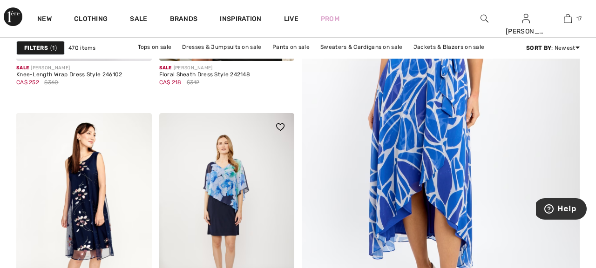
click at [209, 189] on img at bounding box center [227, 214] width 136 height 203
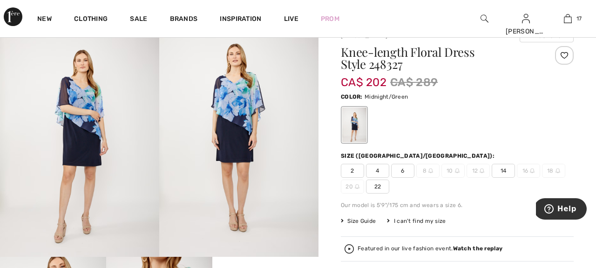
scroll to position [56, 0]
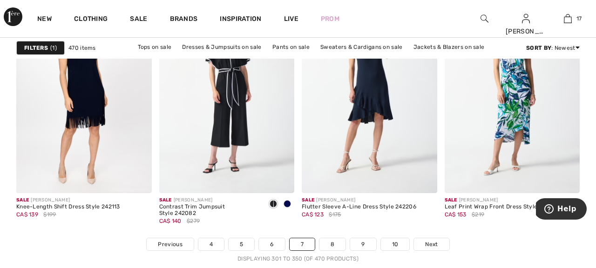
scroll to position [3783, 0]
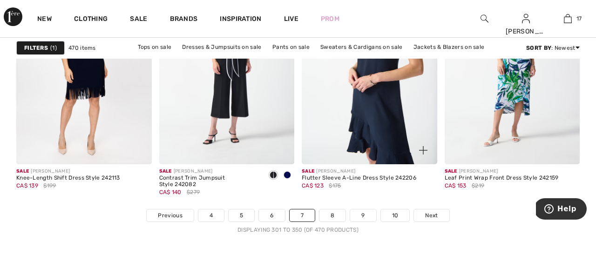
click at [392, 106] on img at bounding box center [370, 63] width 136 height 203
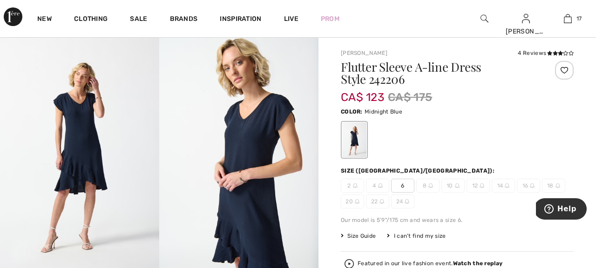
scroll to position [19, 0]
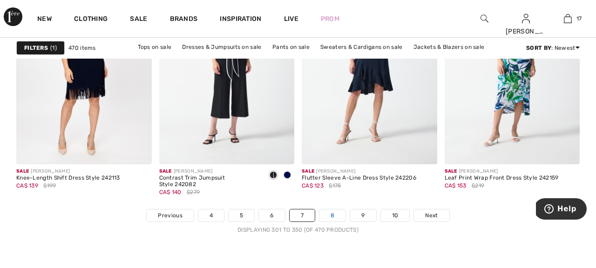
click at [337, 217] on link "8" at bounding box center [333, 216] width 26 height 12
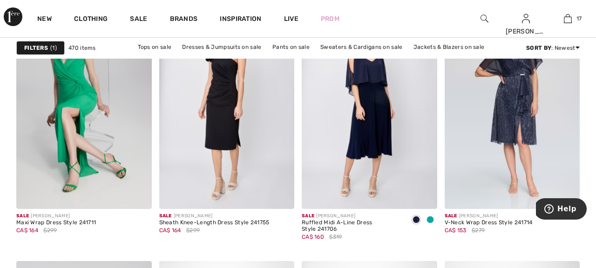
scroll to position [1267, 0]
